Goal: Task Accomplishment & Management: Complete application form

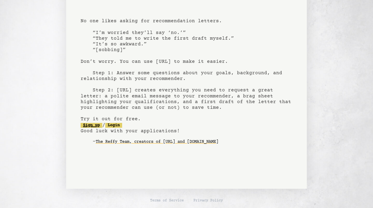
scroll to position [29, 0]
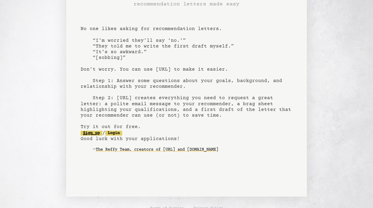
click at [88, 135] on link "Sign up" at bounding box center [92, 133] width 22 height 5
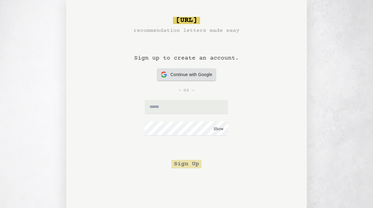
click at [174, 77] on span "Continue with Google" at bounding box center [191, 75] width 42 height 6
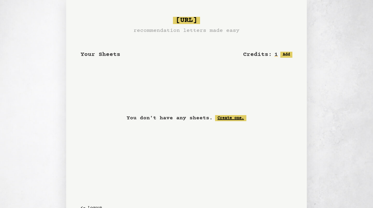
click at [224, 119] on link "Create one." at bounding box center [230, 118] width 31 height 6
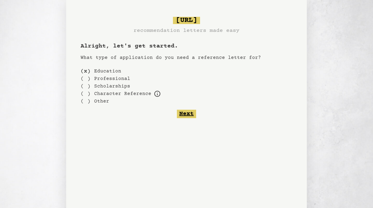
click at [187, 115] on button "Next" at bounding box center [186, 114] width 19 height 8
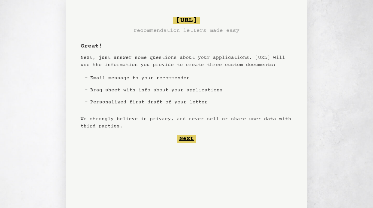
click at [186, 139] on button "Next" at bounding box center [186, 139] width 19 height 8
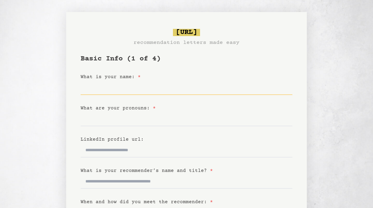
click at [133, 88] on input "What is your name: *" at bounding box center [187, 88] width 212 height 14
type input "*"
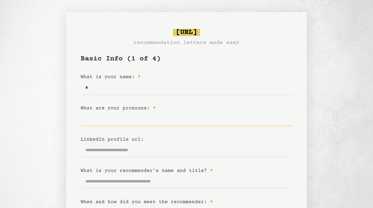
click at [87, 125] on input "What are your pronouns: *" at bounding box center [187, 119] width 212 height 14
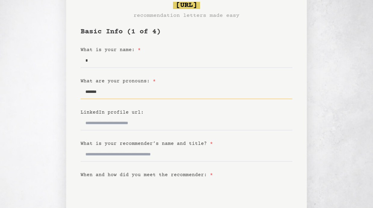
scroll to position [48, 0]
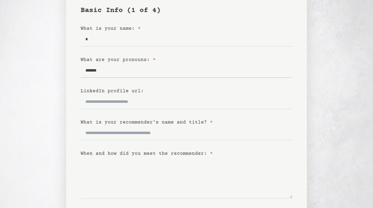
type input "*******"
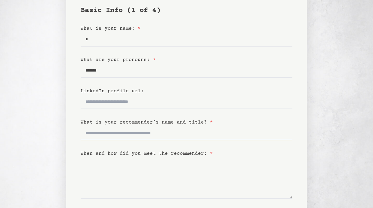
click at [100, 137] on input "What is your recommender’s name and title? *" at bounding box center [187, 133] width 212 height 14
type input "*"
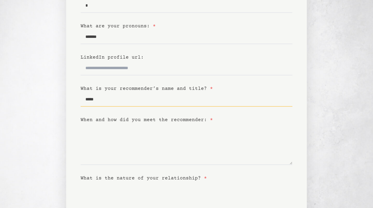
scroll to position [83, 0]
type input "******"
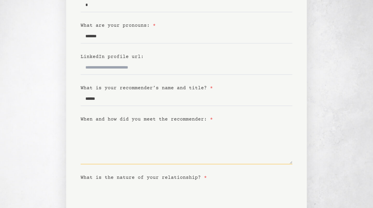
click at [113, 152] on textarea "When and how did you meet the recommender: *" at bounding box center [187, 143] width 212 height 41
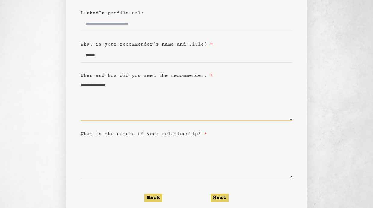
scroll to position [155, 0]
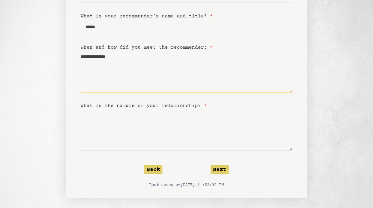
type textarea "**********"
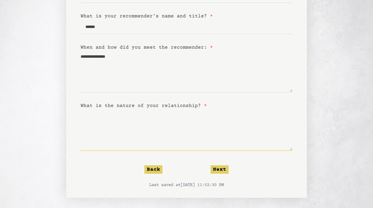
click at [169, 117] on textarea "What is the nature of your relationship? *" at bounding box center [187, 129] width 212 height 41
type textarea "****"
click at [219, 166] on button "Next" at bounding box center [219, 169] width 18 height 8
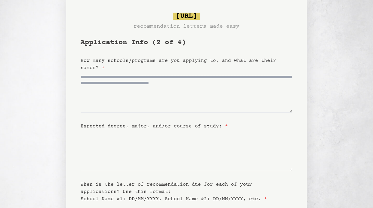
scroll to position [17, 0]
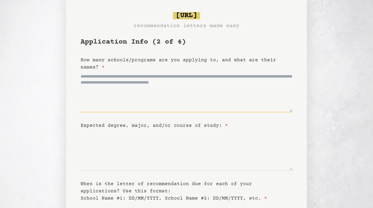
click at [158, 84] on textarea "How many schools/programs are you applying to, and what are their names? *" at bounding box center [187, 91] width 212 height 41
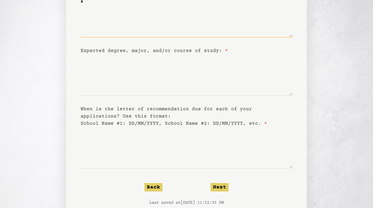
scroll to position [91, 0]
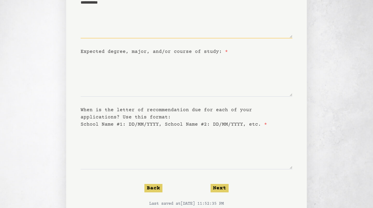
type textarea "**********"
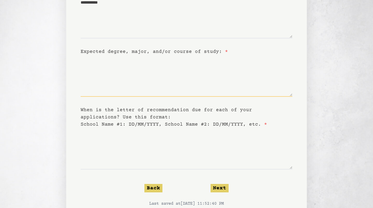
click at [158, 84] on textarea "Expected degree, major, and/or course of study: *" at bounding box center [187, 75] width 212 height 41
type textarea "*"
type textarea "**********"
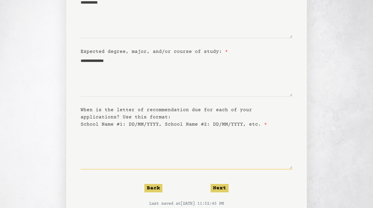
click at [184, 133] on textarea "When is the letter of recommendation due for each of your applications? Use thi…" at bounding box center [187, 148] width 212 height 41
click at [226, 188] on button "Next" at bounding box center [219, 188] width 18 height 8
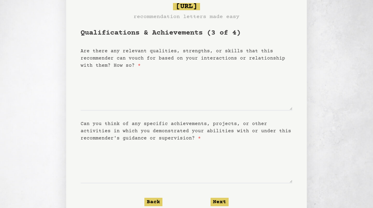
scroll to position [31, 0]
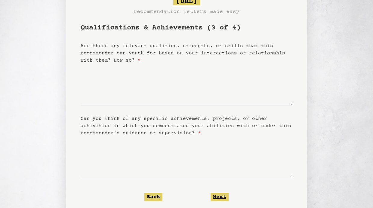
click at [220, 198] on button "Next" at bounding box center [219, 197] width 18 height 8
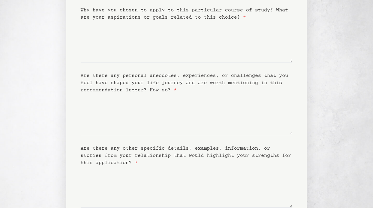
scroll to position [126, 0]
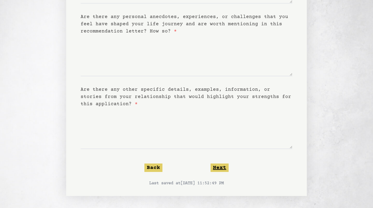
click at [225, 169] on button "Next" at bounding box center [219, 168] width 18 height 8
